Goal: Information Seeking & Learning: Learn about a topic

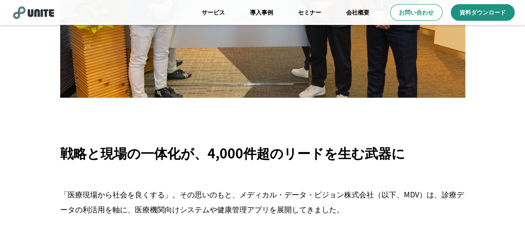
scroll to position [249, 0]
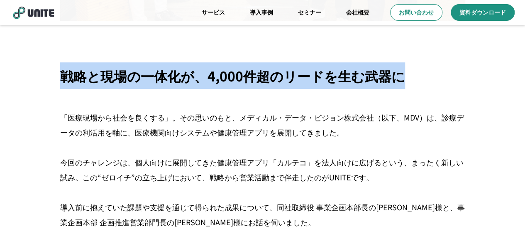
drag, startPoint x: 417, startPoint y: 77, endPoint x: 47, endPoint y: 78, distance: 369.6
copy p "戦略と現場の一体化が、4,000件超のリードを生む武器に"
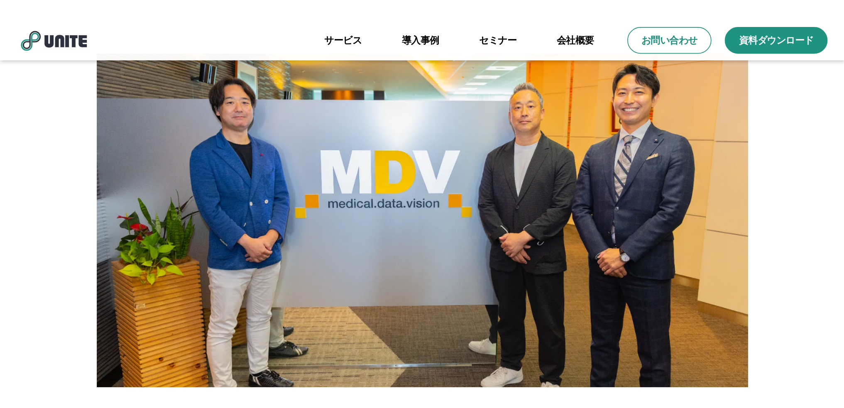
scroll to position [0, 0]
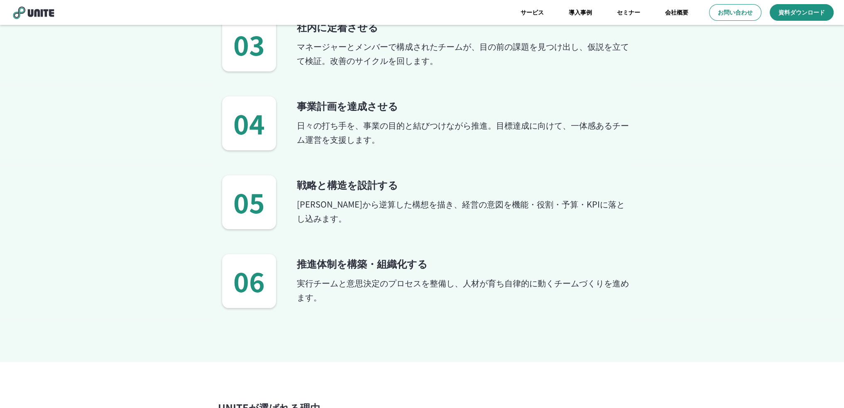
scroll to position [1038, 0]
